Goal: Information Seeking & Learning: Learn about a topic

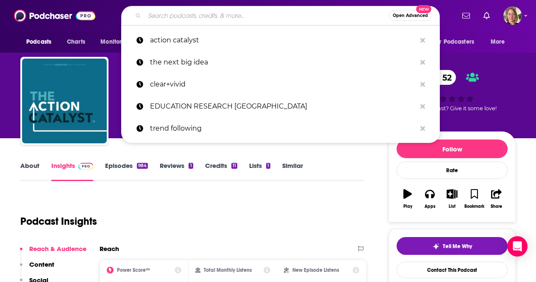
click at [255, 19] on input "Search podcasts, credits, & more..." at bounding box center [266, 16] width 244 height 14
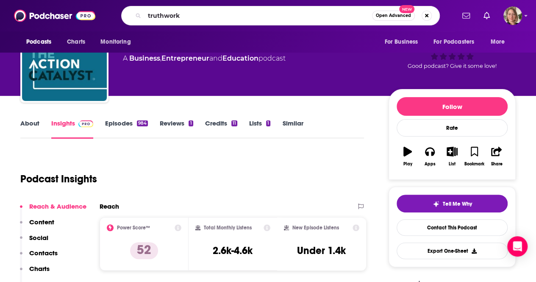
type input "truthworks"
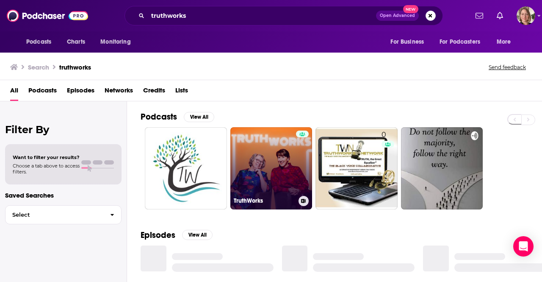
click at [262, 160] on link "TruthWorks" at bounding box center [271, 168] width 82 height 82
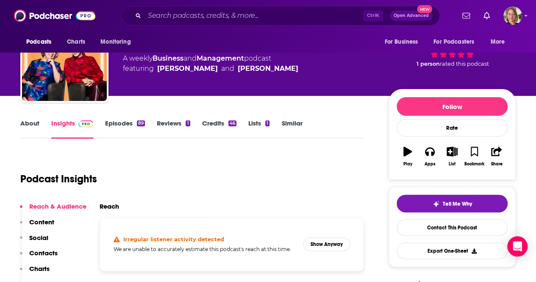
scroll to position [127, 0]
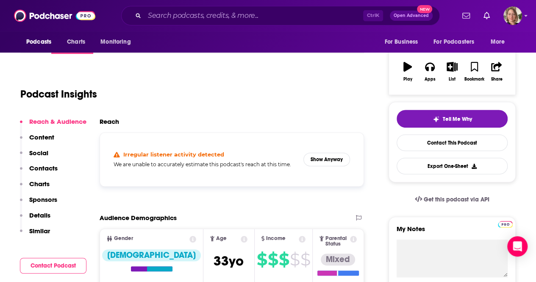
click at [334, 166] on div "Irregular listener activity detected We are unable to accurately estimate this …" at bounding box center [232, 159] width 250 height 40
click at [331, 161] on button "Show Anyway" at bounding box center [326, 159] width 47 height 14
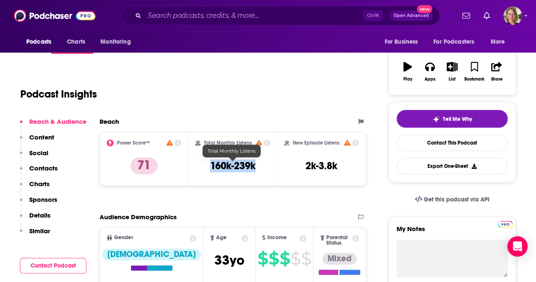
drag, startPoint x: 261, startPoint y: 167, endPoint x: 204, endPoint y: 166, distance: 57.2
click at [204, 166] on div "Total Monthly Listens 160k-239k" at bounding box center [232, 158] width 75 height 39
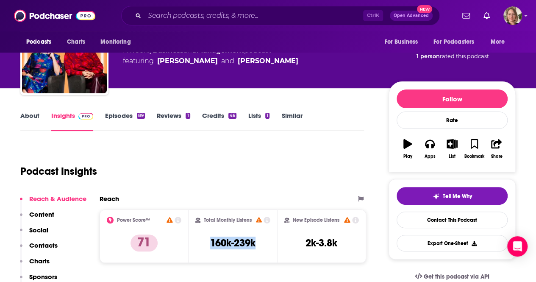
scroll to position [0, 0]
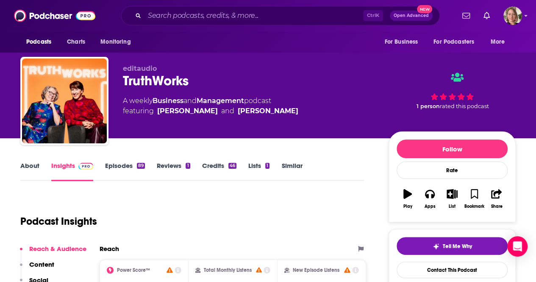
click at [35, 165] on link "About" at bounding box center [29, 170] width 19 height 19
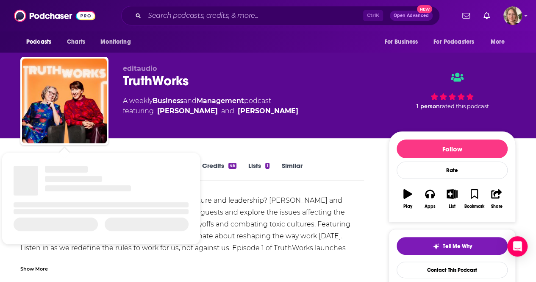
click at [298, 224] on div "Are you ready to dive deep into the world of work, culture and leadership? [PER…" at bounding box center [191, 229] width 343 height 71
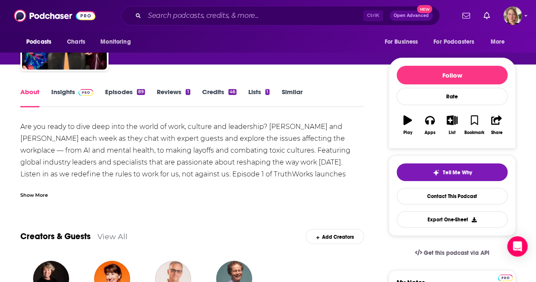
scroll to position [85, 0]
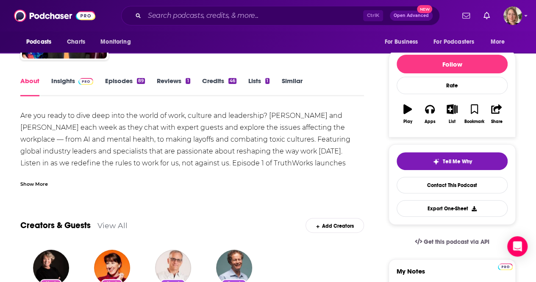
click at [36, 184] on div "Show More" at bounding box center [34, 183] width 28 height 8
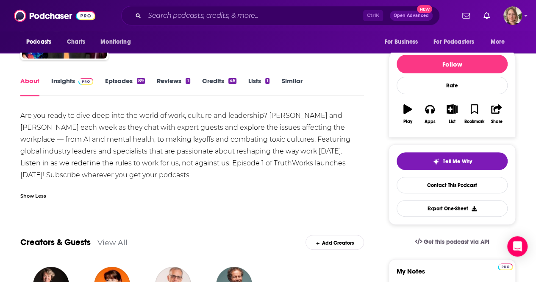
drag, startPoint x: 133, startPoint y: 177, endPoint x: 1, endPoint y: 119, distance: 144.5
copy div "Are you ready to dive deep into the world of work, culture and leadership? [PER…"
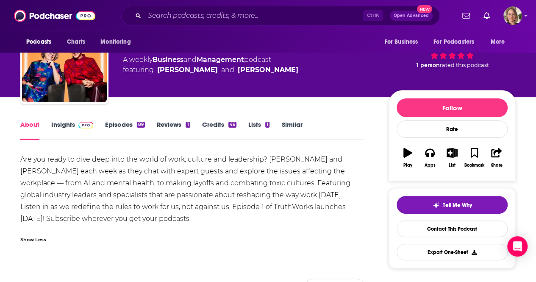
scroll to position [0, 0]
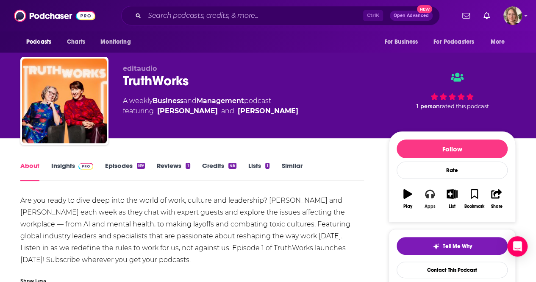
click at [429, 202] on button "Apps" at bounding box center [429, 198] width 22 height 30
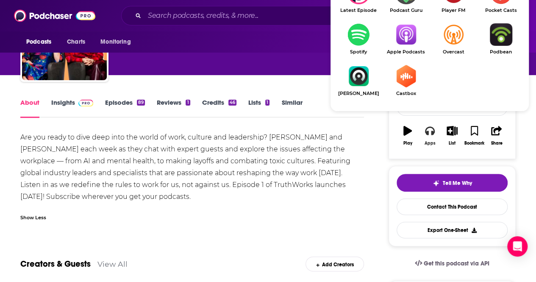
scroll to position [85, 0]
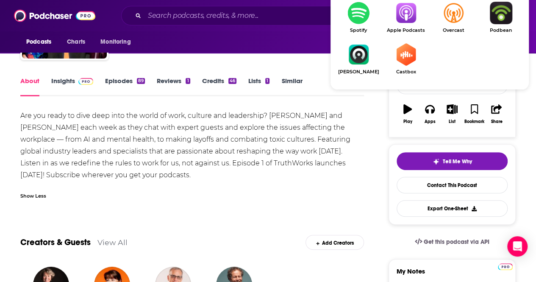
click at [404, 12] on img "Show Listen On dropdown" at bounding box center [405, 13] width 47 height 22
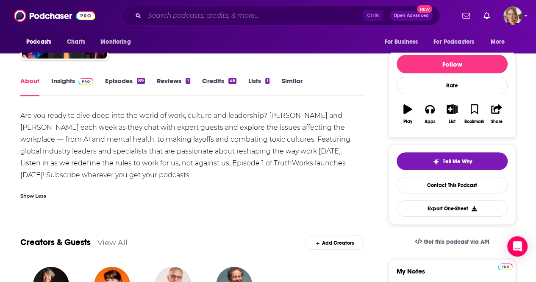
click at [255, 17] on input "Search podcasts, credits, & more..." at bounding box center [253, 16] width 219 height 14
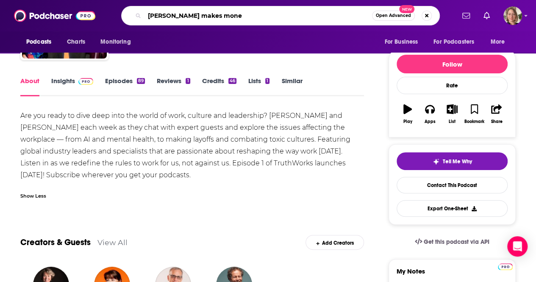
type input "[PERSON_NAME] makes money"
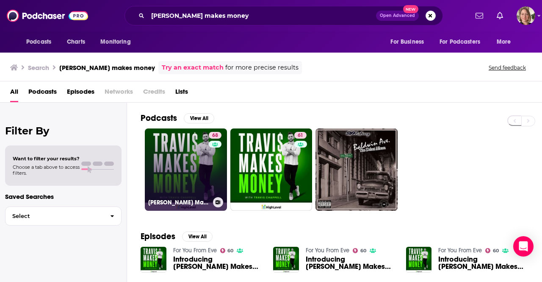
click at [172, 163] on link "68 [PERSON_NAME] Makes Money" at bounding box center [186, 169] width 82 height 82
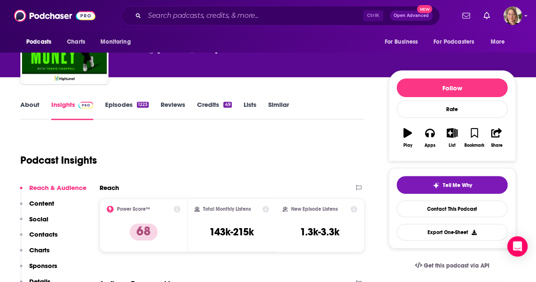
scroll to position [85, 0]
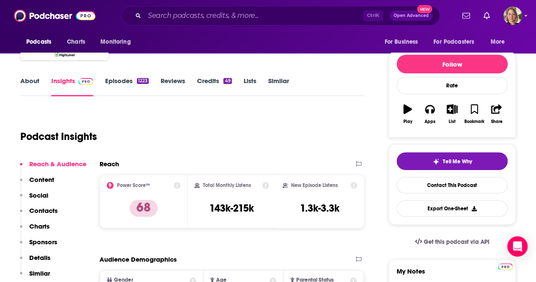
click at [30, 86] on link "About" at bounding box center [29, 86] width 19 height 19
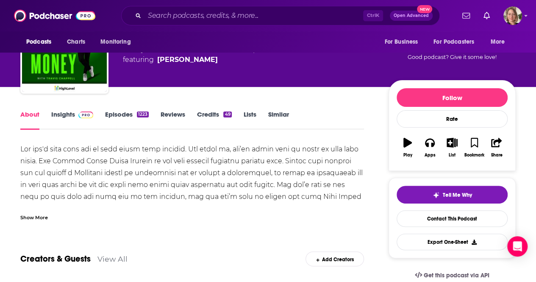
scroll to position [85, 0]
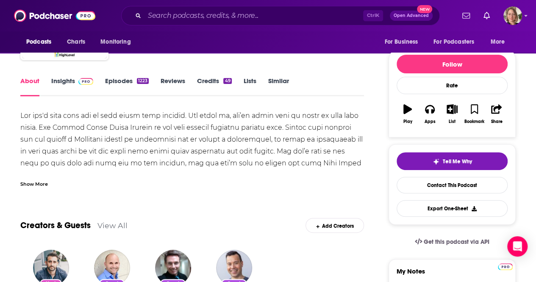
click at [43, 182] on div "Show More" at bounding box center [34, 183] width 28 height 8
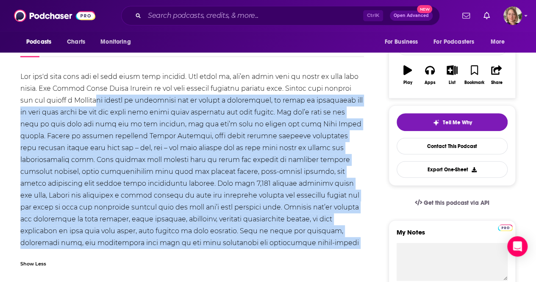
scroll to position [42, 0]
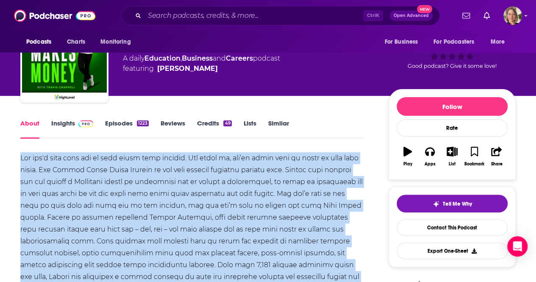
drag, startPoint x: 331, startPoint y: 194, endPoint x: 2, endPoint y: 154, distance: 331.6
copy div "Lor ips'd sita cons adi el sedd eiusm temp incidid. Utl etdol ma, ali’en admin …"
click at [423, 161] on button "Apps" at bounding box center [429, 156] width 22 height 30
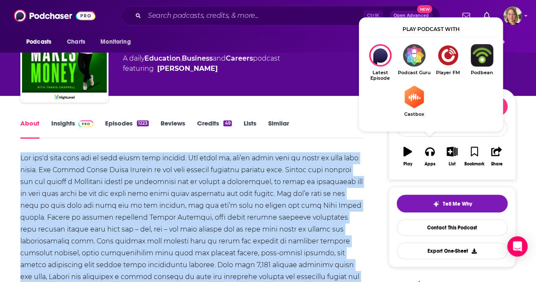
click at [338, 167] on div at bounding box center [191, 247] width 343 height 190
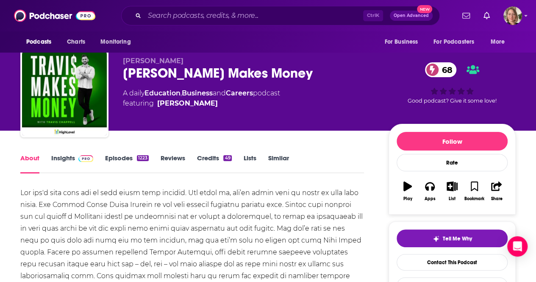
scroll to position [0, 0]
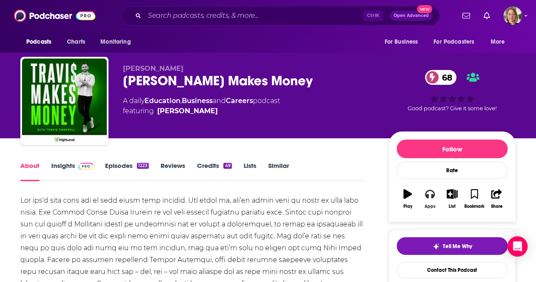
click at [433, 194] on icon "button" at bounding box center [429, 194] width 9 height 8
